Goal: Navigation & Orientation: Find specific page/section

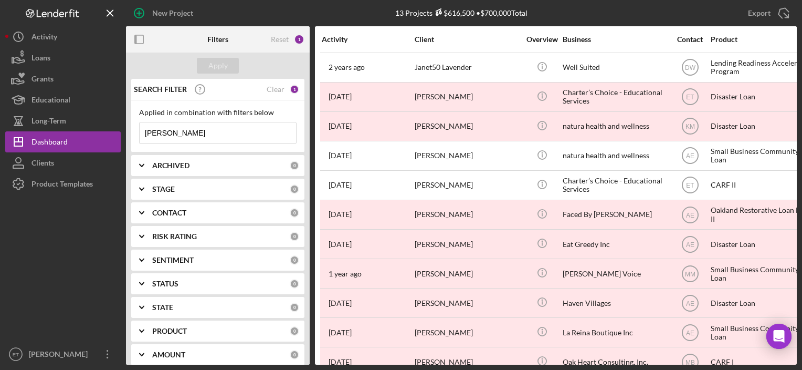
click at [23, 206] on div at bounding box center [63, 268] width 116 height 149
click at [51, 185] on div "Product Templates" at bounding box center [62, 185] width 61 height 24
